Goal: Check status

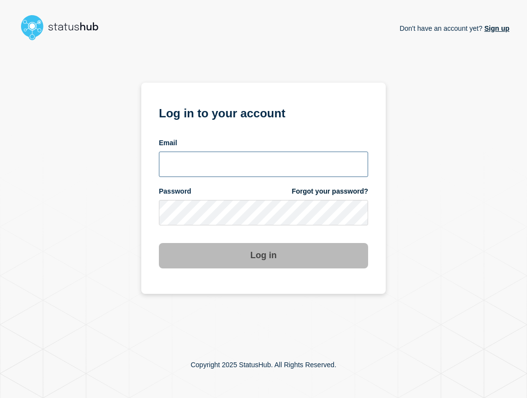
drag, startPoint x: 229, startPoint y: 159, endPoint x: 236, endPoint y: 171, distance: 13.6
click at [229, 159] on input "email input" at bounding box center [263, 164] width 209 height 25
type input "ben.velasco@conexon.us"
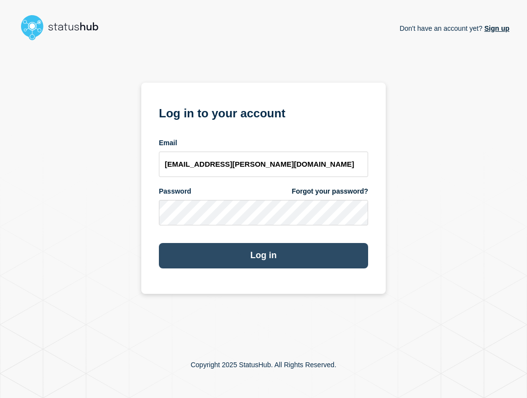
click at [272, 256] on button "Log in" at bounding box center [263, 255] width 209 height 25
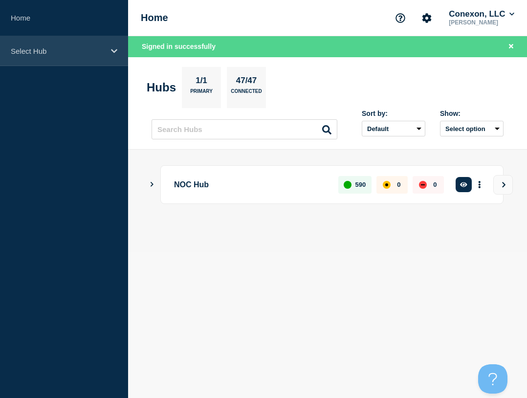
click at [77, 51] on p "Select Hub" at bounding box center [58, 51] width 94 height 8
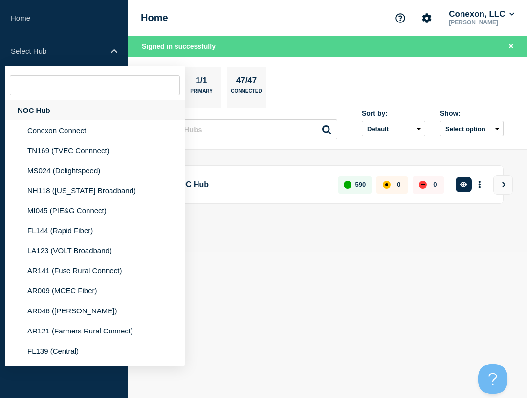
click at [59, 109] on div "NOC Hub" at bounding box center [95, 110] width 180 height 20
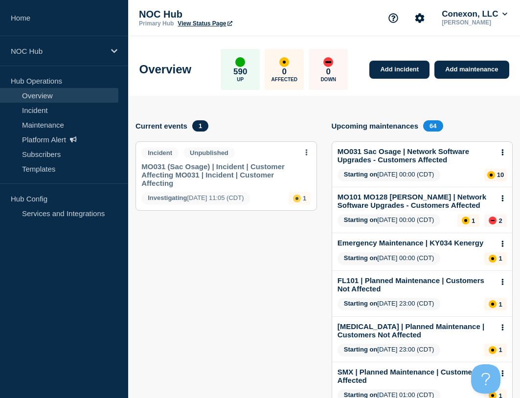
click at [184, 173] on link "MO031 (Sac Osage) | Incident | Customer Affecting MO031 | Incident | Customer A…" at bounding box center [219, 174] width 156 height 25
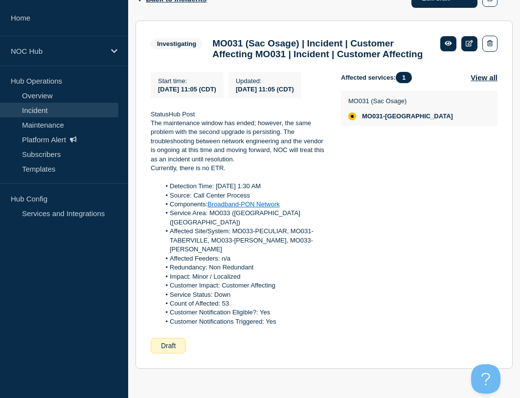
scroll to position [194, 0]
